Goal: Task Accomplishment & Management: Manage account settings

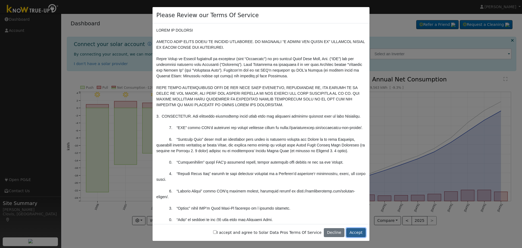
click at [358, 231] on button "Accept" at bounding box center [355, 232] width 19 height 9
click at [263, 230] on label "I accept and agree to Solar Data Pros Terms Of Service" at bounding box center [267, 232] width 108 height 6
click at [217, 230] on input "I accept and agree to Solar Data Pros Terms Of Service" at bounding box center [215, 232] width 4 height 4
checkbox input "true"
click at [351, 233] on button "Accept" at bounding box center [355, 232] width 19 height 9
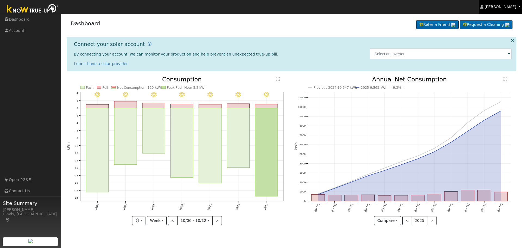
click at [507, 7] on span "[PERSON_NAME]" at bounding box center [500, 7] width 32 height 4
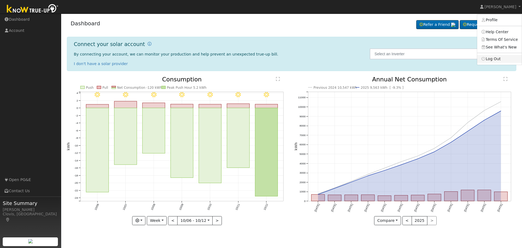
click at [501, 58] on link "Log Out" at bounding box center [499, 59] width 45 height 8
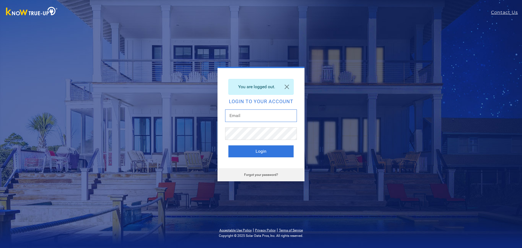
click at [281, 109] on input "text" at bounding box center [261, 115] width 72 height 13
type input "kayleep@solarnegotiators.com"
click at [228, 145] on button "Login" at bounding box center [260, 151] width 65 height 12
